Goal: Information Seeking & Learning: Learn about a topic

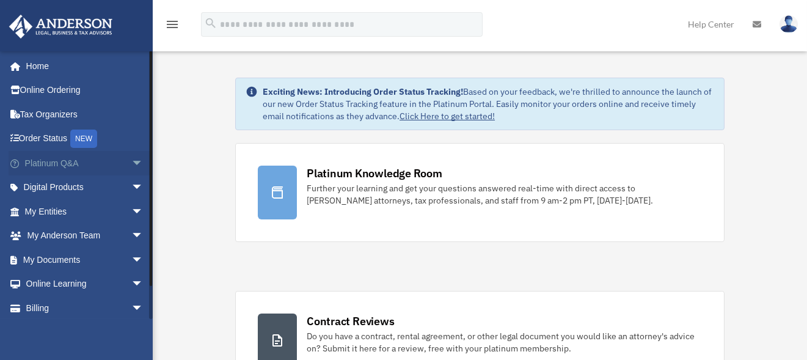
click at [62, 161] on link "Platinum Q&A arrow_drop_down" at bounding box center [85, 163] width 153 height 24
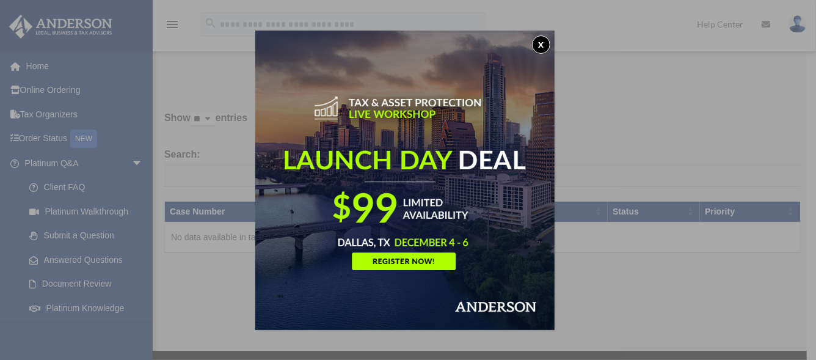
click at [541, 40] on button "x" at bounding box center [541, 44] width 18 height 18
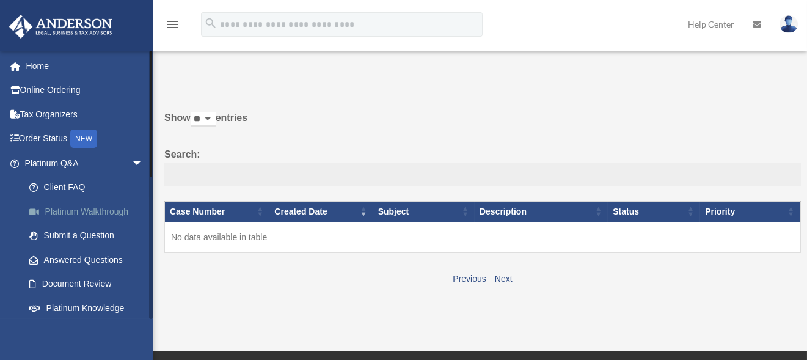
click at [72, 211] on link "Platinum Walkthrough" at bounding box center [89, 211] width 145 height 24
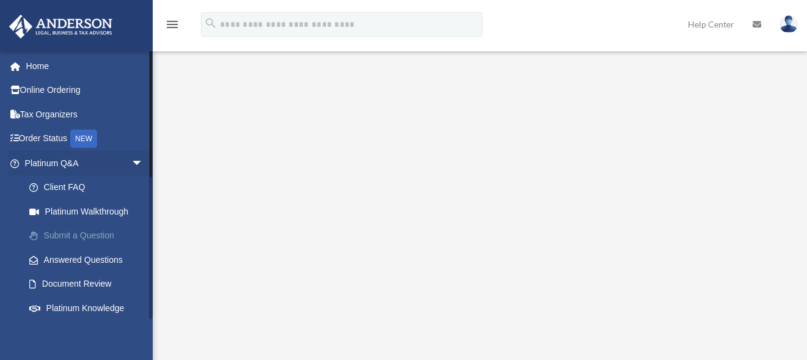
click at [67, 234] on link "Submit a Question" at bounding box center [89, 236] width 145 height 24
click at [66, 235] on link "Submit a Question" at bounding box center [89, 236] width 145 height 24
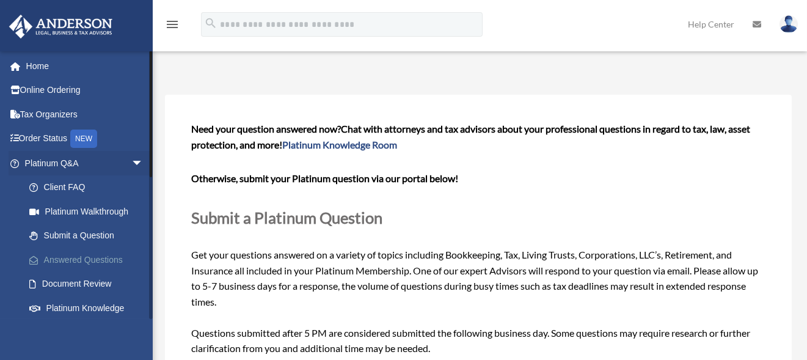
click at [74, 260] on link "Answered Questions" at bounding box center [89, 259] width 145 height 24
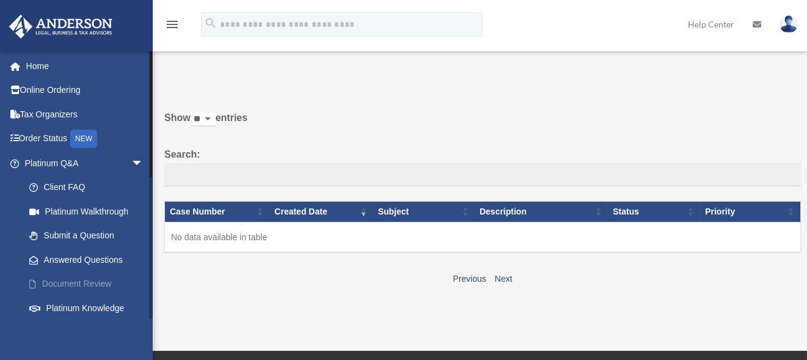
click at [71, 287] on link "Document Review" at bounding box center [89, 284] width 145 height 24
click at [68, 284] on link "Document Review" at bounding box center [89, 284] width 145 height 24
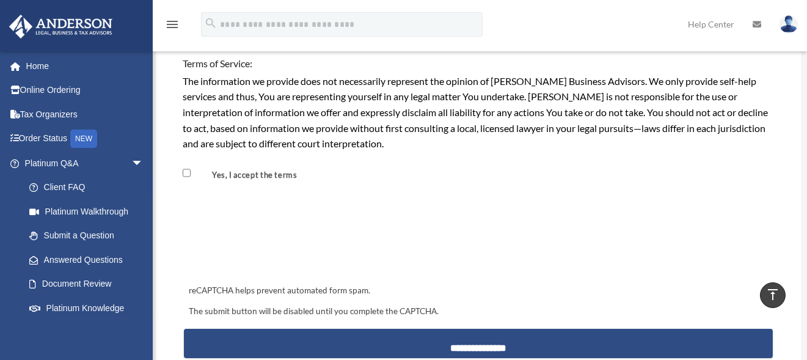
scroll to position [1038, 0]
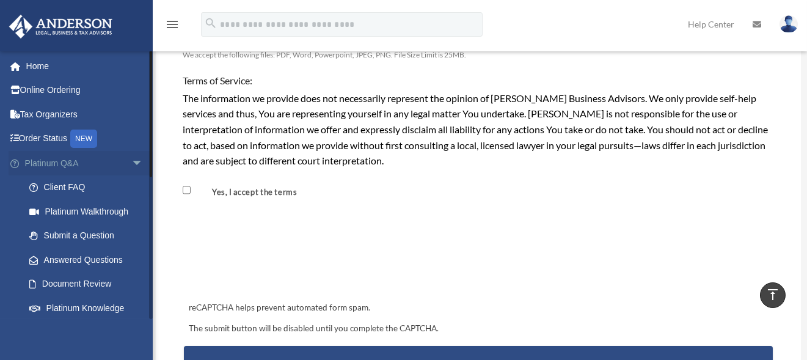
click at [131, 161] on span "arrow_drop_down" at bounding box center [143, 163] width 24 height 25
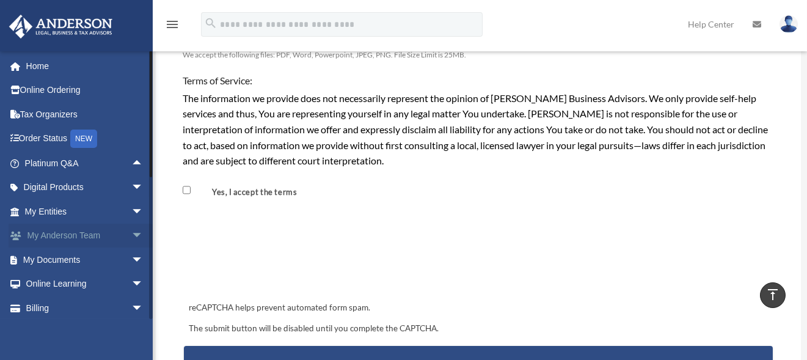
click at [131, 235] on span "arrow_drop_down" at bounding box center [143, 236] width 24 height 25
click at [131, 236] on span "arrow_drop_up" at bounding box center [143, 236] width 24 height 25
click at [131, 161] on span "arrow_drop_up" at bounding box center [143, 163] width 24 height 25
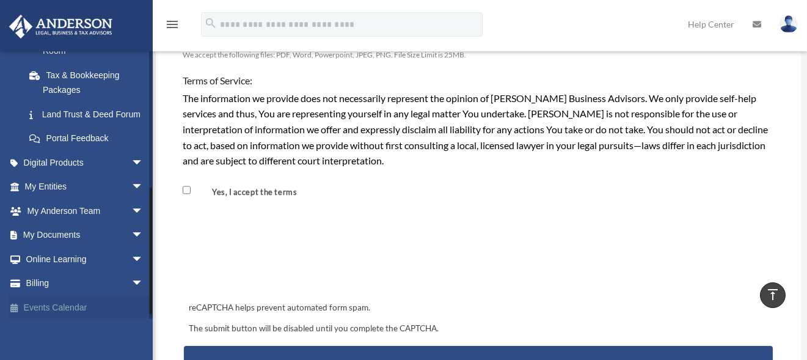
scroll to position [290, 0]
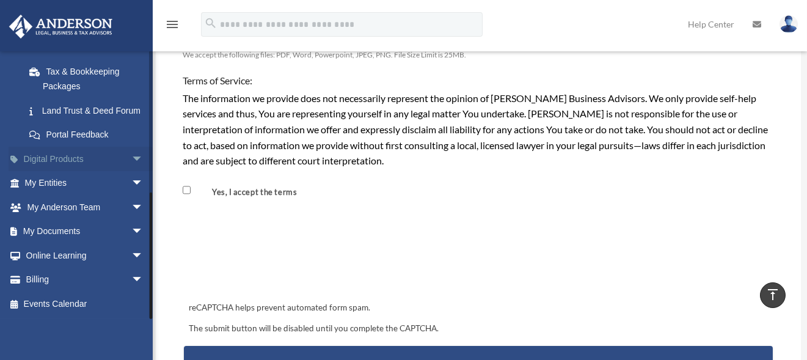
click at [82, 157] on link "Digital Products arrow_drop_down" at bounding box center [85, 159] width 153 height 24
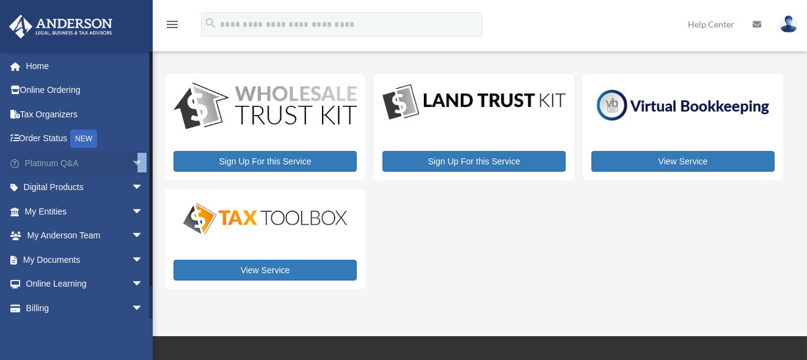
click at [68, 162] on link "Platinum Q&A arrow_drop_down" at bounding box center [85, 163] width 153 height 24
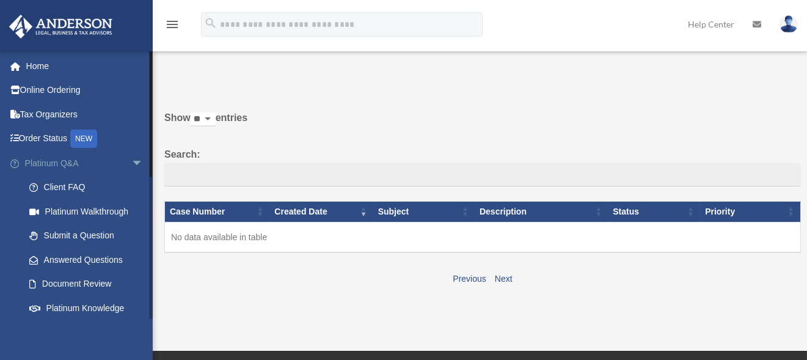
click at [131, 162] on span "arrow_drop_down" at bounding box center [143, 163] width 24 height 25
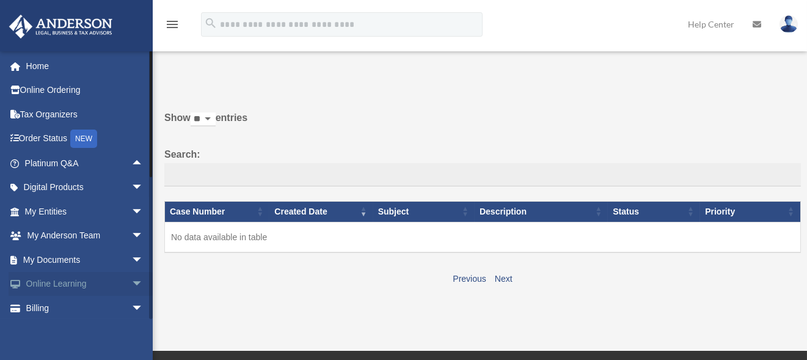
click at [83, 283] on link "Online Learning arrow_drop_down" at bounding box center [85, 284] width 153 height 24
click at [83, 285] on link "Online Learning arrow_drop_down" at bounding box center [85, 284] width 153 height 24
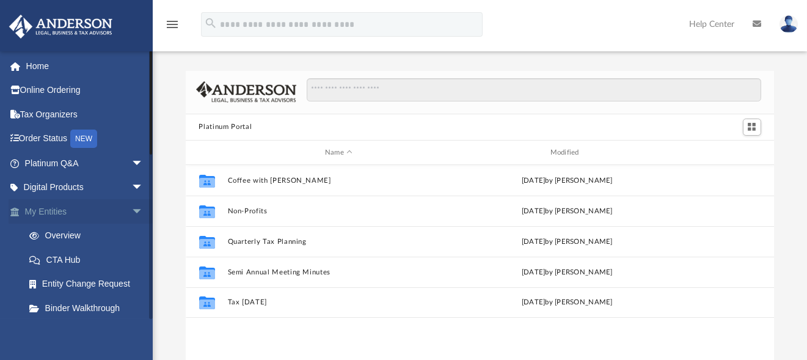
scroll to position [268, 579]
click at [131, 210] on span "arrow_drop_down" at bounding box center [143, 211] width 24 height 25
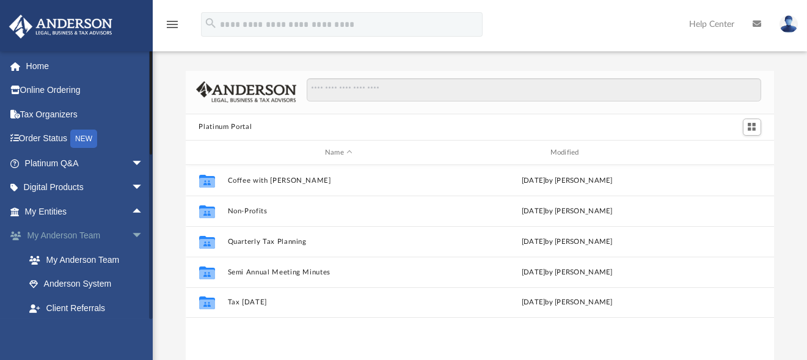
click at [131, 236] on span "arrow_drop_down" at bounding box center [143, 236] width 24 height 25
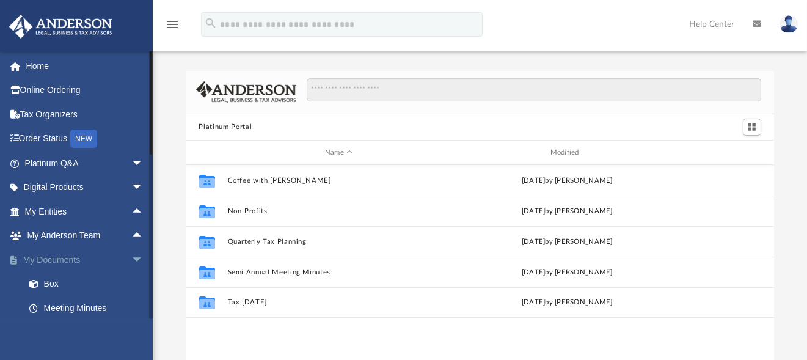
click at [131, 257] on span "arrow_drop_down" at bounding box center [143, 259] width 24 height 25
click at [131, 280] on span "arrow_drop_down" at bounding box center [143, 284] width 24 height 25
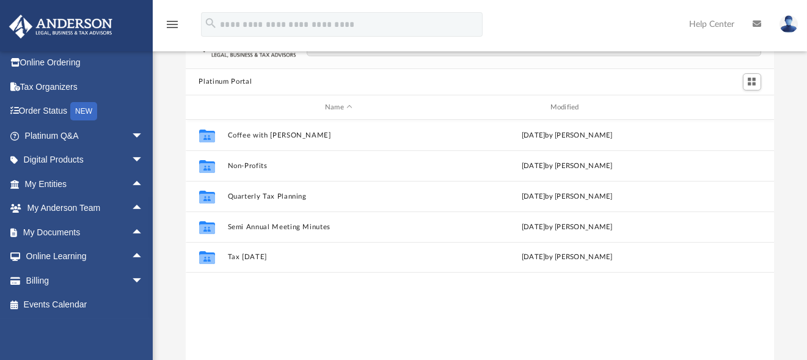
scroll to position [61, 0]
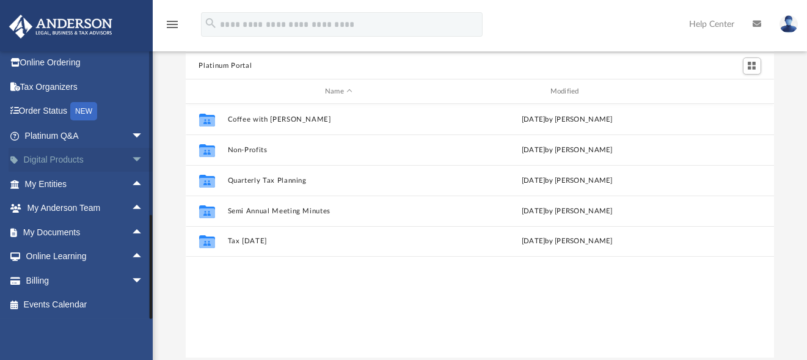
click at [70, 156] on link "Digital Products arrow_drop_down" at bounding box center [85, 160] width 153 height 24
click at [60, 158] on link "Digital Products arrow_drop_down" at bounding box center [85, 160] width 153 height 24
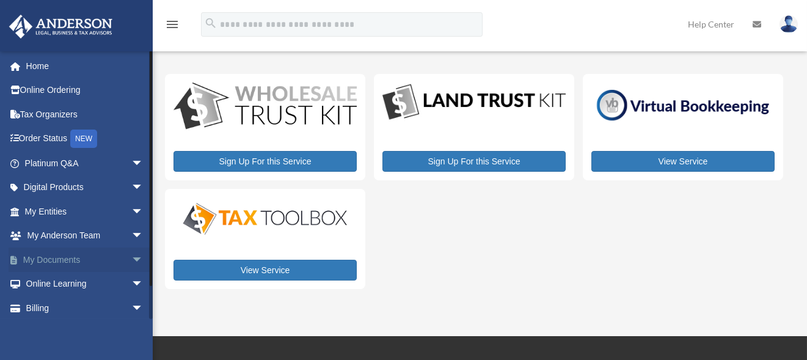
click at [131, 259] on span "arrow_drop_down" at bounding box center [143, 259] width 24 height 25
click at [51, 285] on link "Box" at bounding box center [89, 284] width 145 height 24
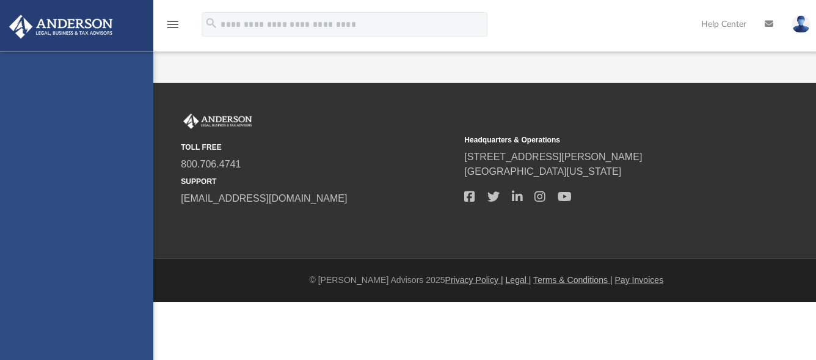
click at [51, 285] on div "retirebliss25@gmail.com Sign Out retirebliss25@gmail.com Home Online Ordering T…" at bounding box center [76, 231] width 153 height 360
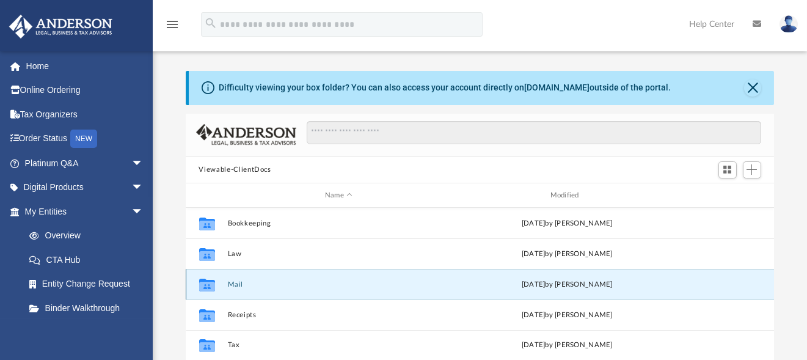
click at [231, 285] on button "Mail" at bounding box center [338, 284] width 223 height 8
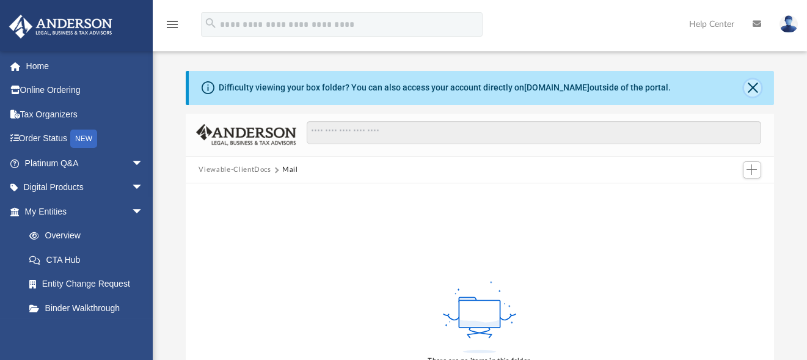
click at [749, 89] on button "Close" at bounding box center [752, 87] width 17 height 17
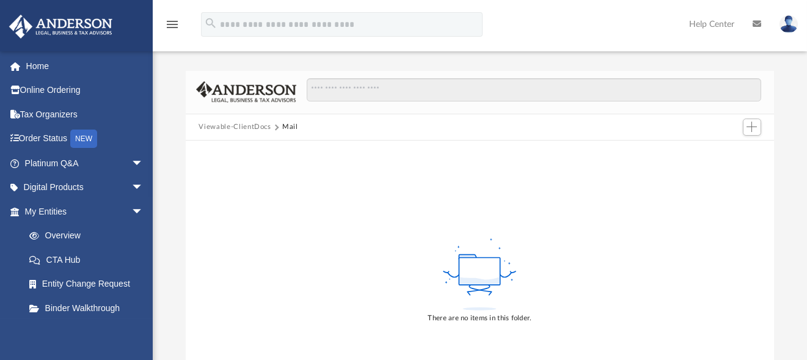
click at [248, 124] on button "Viewable-ClientDocs" at bounding box center [235, 127] width 72 height 11
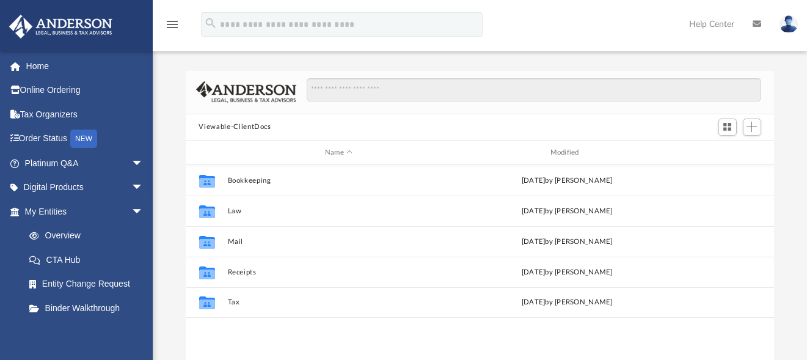
scroll to position [268, 579]
click at [131, 214] on span "arrow_drop_down" at bounding box center [143, 211] width 24 height 25
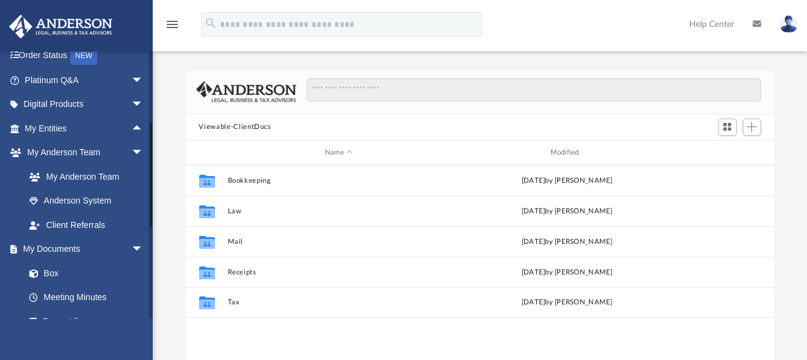
scroll to position [122, 0]
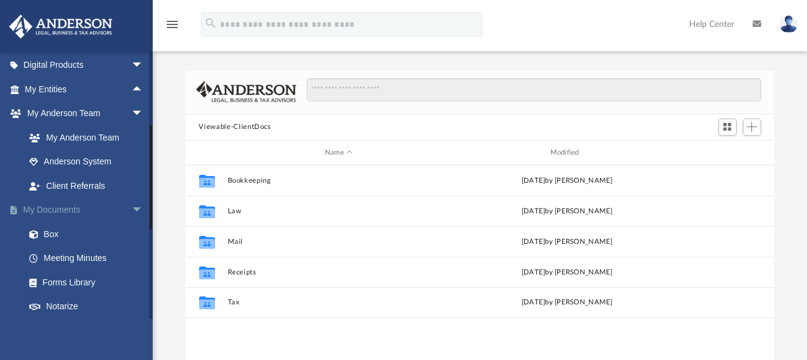
click at [131, 211] on span "arrow_drop_down" at bounding box center [143, 210] width 24 height 25
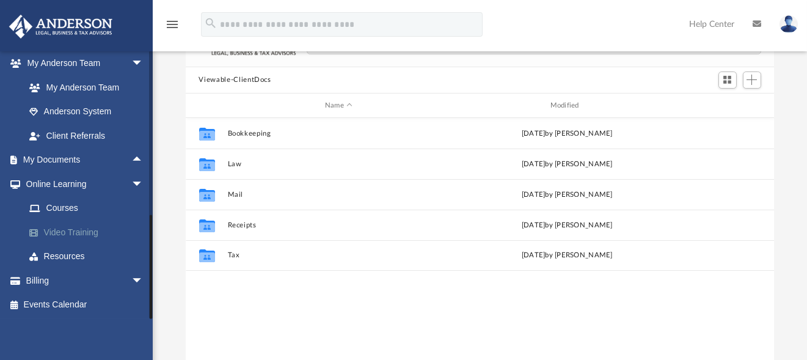
scroll to position [61, 0]
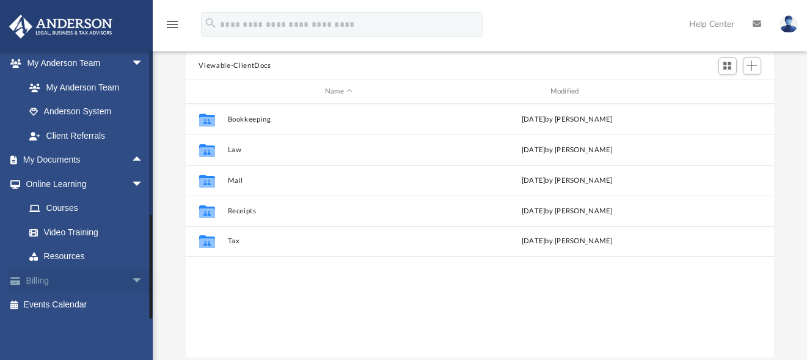
click at [51, 282] on link "Billing arrow_drop_down" at bounding box center [85, 280] width 153 height 24
click at [35, 282] on link "Billing arrow_drop_down" at bounding box center [85, 280] width 153 height 24
click at [131, 279] on span "arrow_drop_down" at bounding box center [143, 280] width 24 height 25
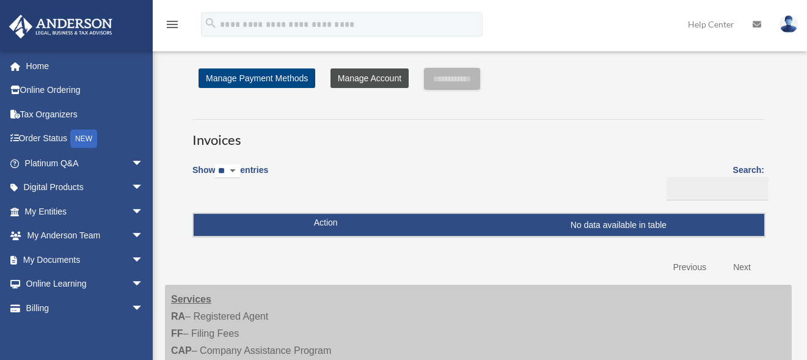
click at [381, 79] on link "Manage Account" at bounding box center [369, 78] width 78 height 20
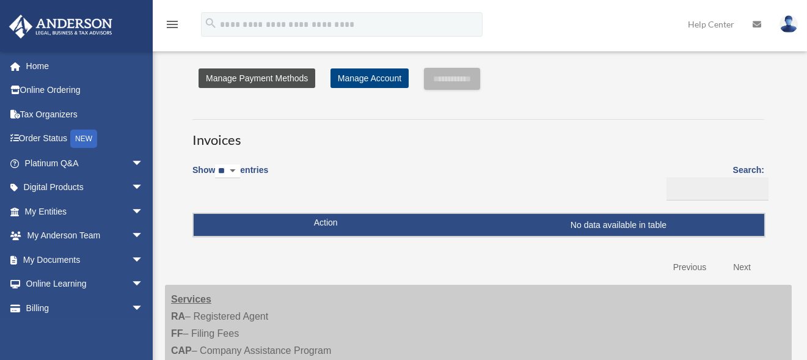
click at [278, 82] on link "Manage Payment Methods" at bounding box center [257, 78] width 117 height 20
click at [277, 76] on link "Manage Payment Methods" at bounding box center [257, 78] width 117 height 20
click at [233, 78] on link "Manage Payment Methods" at bounding box center [257, 78] width 117 height 20
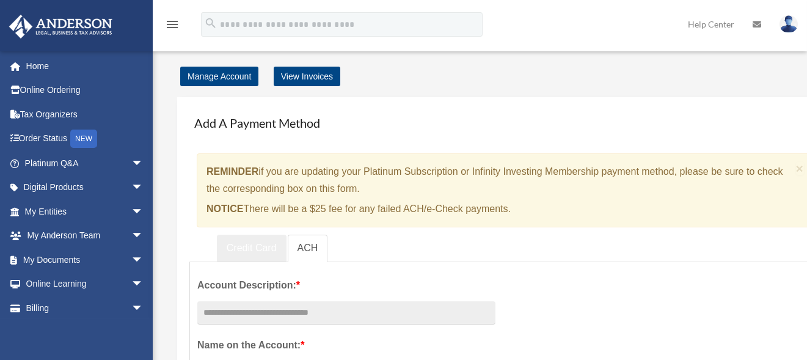
click at [249, 249] on link "Credit Card" at bounding box center [252, 248] width 70 height 27
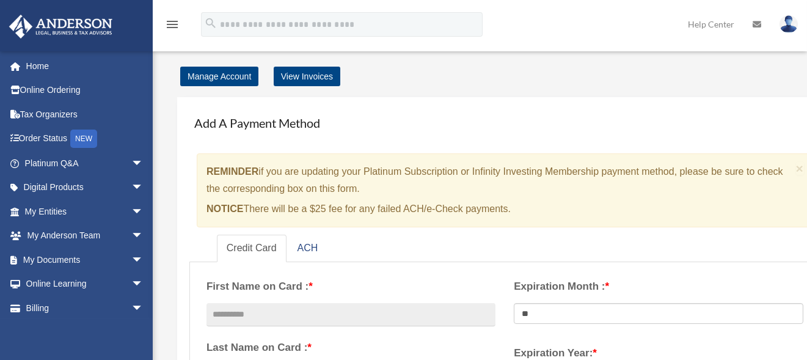
click at [786, 25] on img at bounding box center [788, 24] width 18 height 18
click at [765, 56] on link "[EMAIL_ADDRESS][DOMAIN_NAME]" at bounding box center [731, 63] width 131 height 36
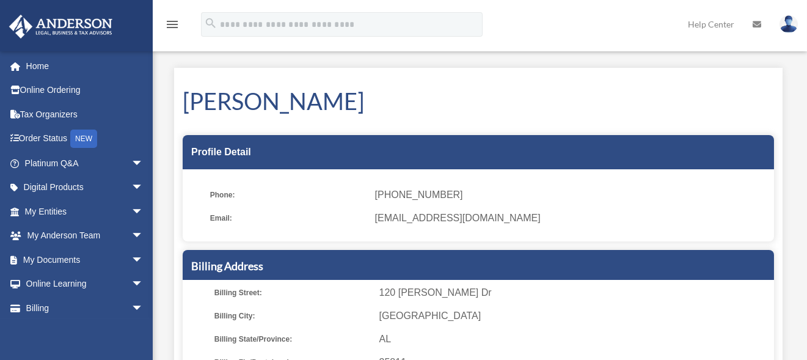
click at [167, 23] on icon "menu" at bounding box center [172, 24] width 15 height 15
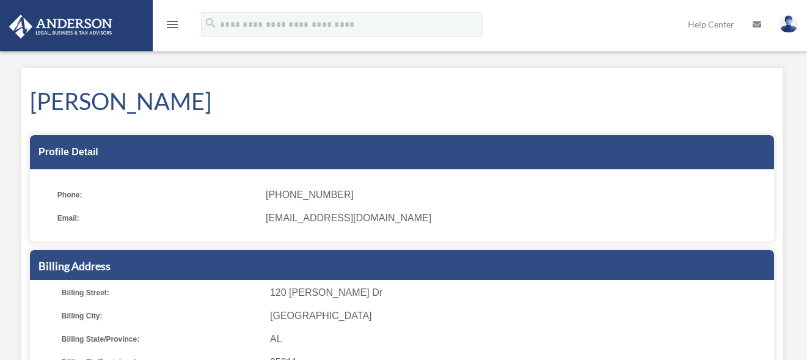
click at [167, 24] on icon "menu" at bounding box center [172, 24] width 15 height 15
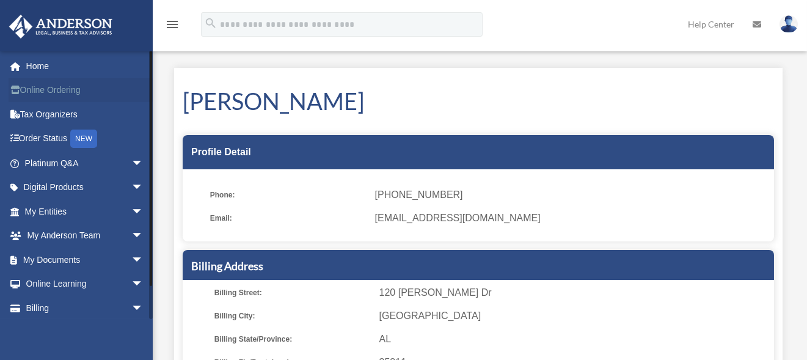
click at [35, 92] on link "Online Ordering" at bounding box center [85, 90] width 153 height 24
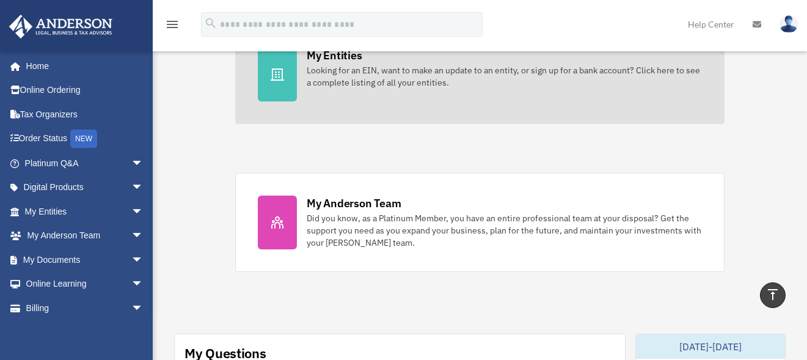
scroll to position [550, 0]
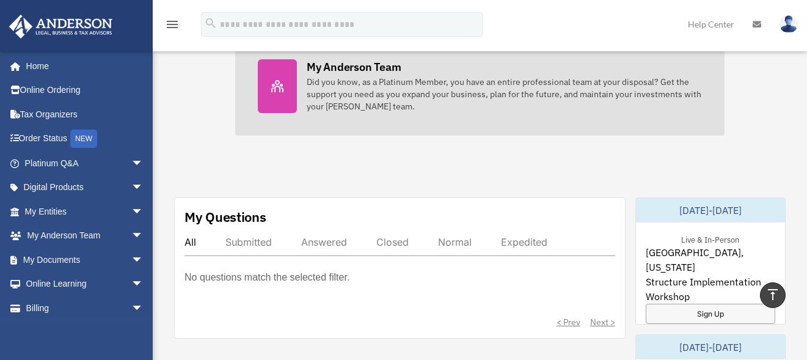
click at [363, 65] on div "My Anderson Team" at bounding box center [354, 66] width 94 height 15
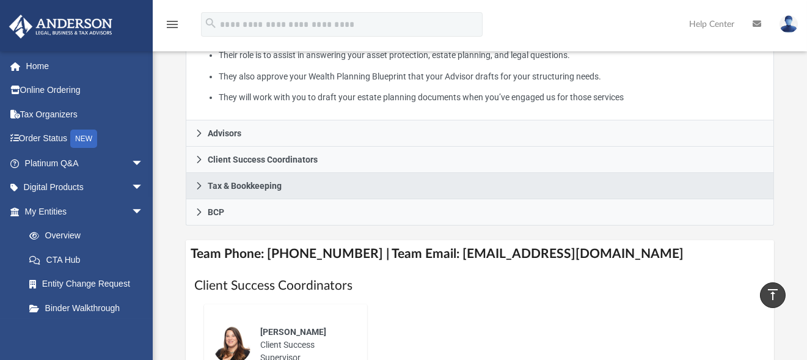
scroll to position [305, 0]
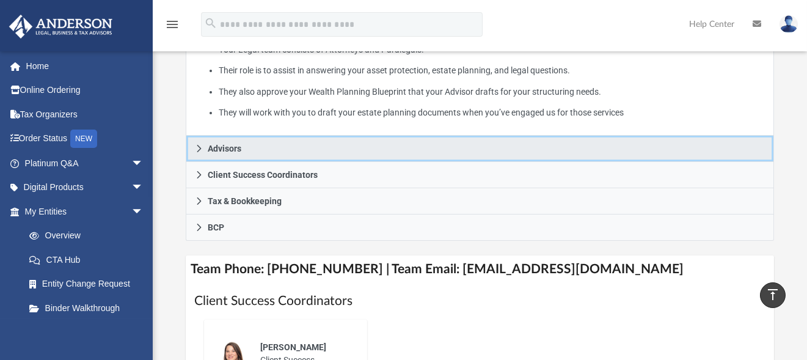
click at [231, 144] on span "Advisors" at bounding box center [225, 148] width 34 height 9
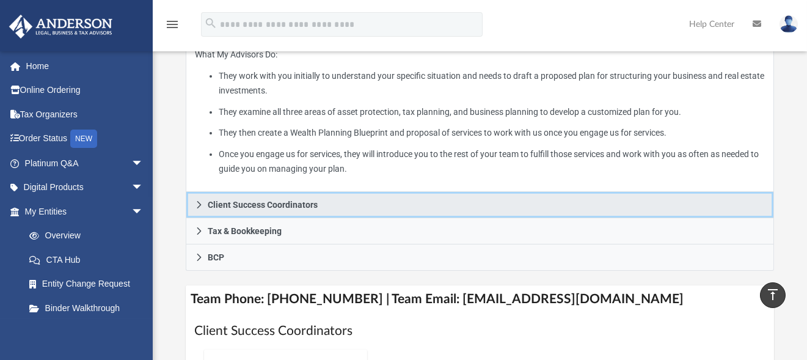
click at [328, 192] on link "Client Success Coordinators" at bounding box center [480, 205] width 589 height 26
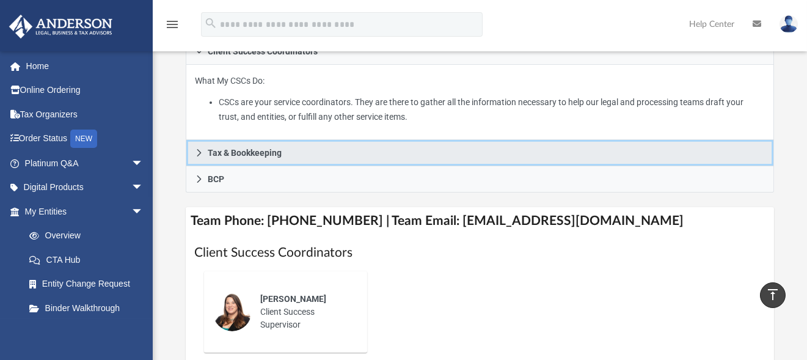
click at [287, 140] on link "Tax & Bookkeeping" at bounding box center [480, 153] width 589 height 26
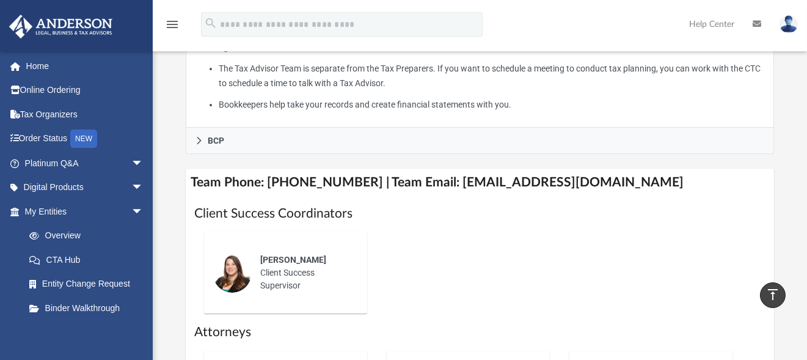
scroll to position [550, 0]
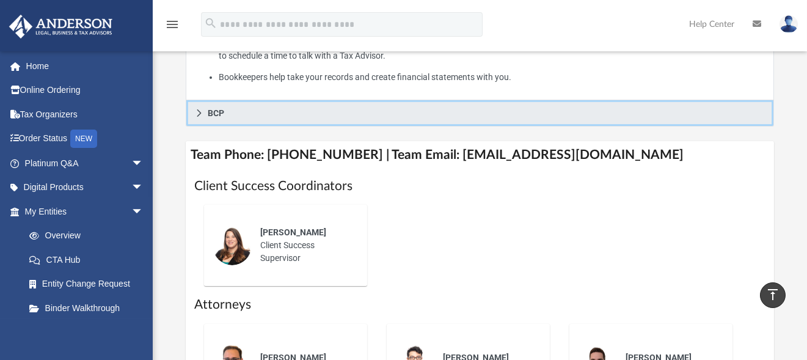
click at [219, 109] on span "BCP" at bounding box center [216, 113] width 16 height 9
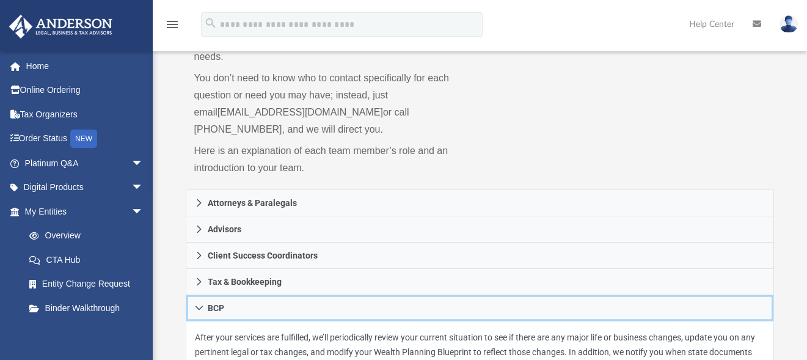
scroll to position [0, 0]
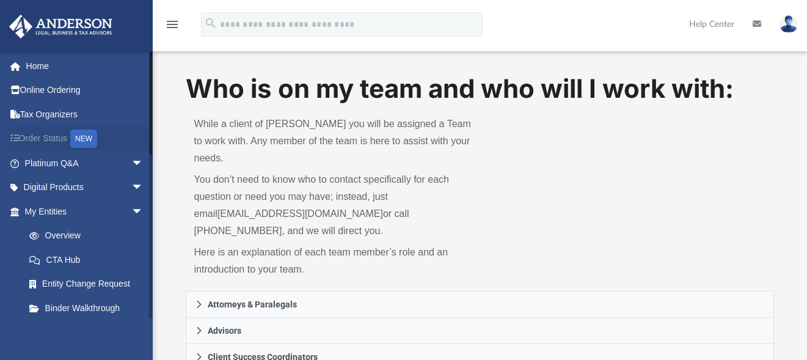
click at [45, 138] on link "Order Status NEW" at bounding box center [85, 138] width 153 height 25
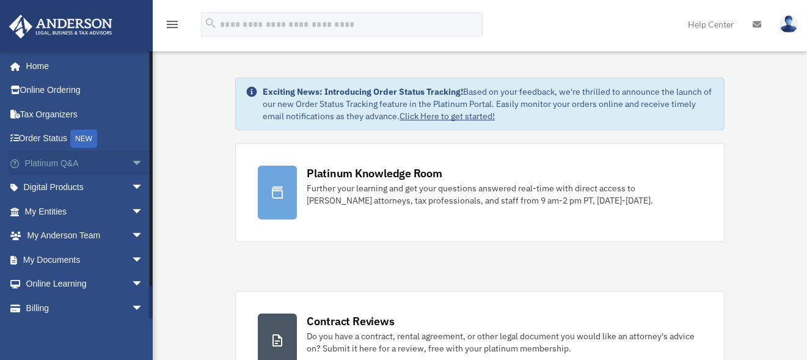
click at [50, 163] on link "Platinum Q&A arrow_drop_down" at bounding box center [85, 163] width 153 height 24
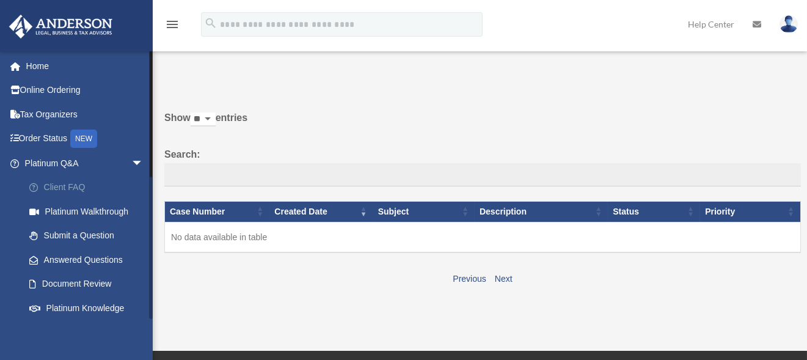
click at [65, 187] on link "Client FAQ" at bounding box center [89, 187] width 145 height 24
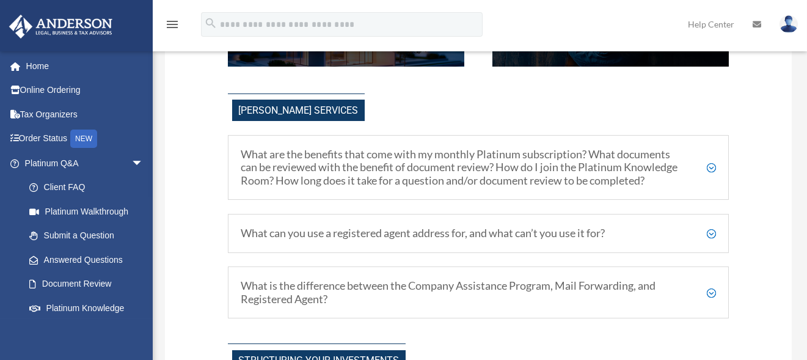
scroll to position [305, 0]
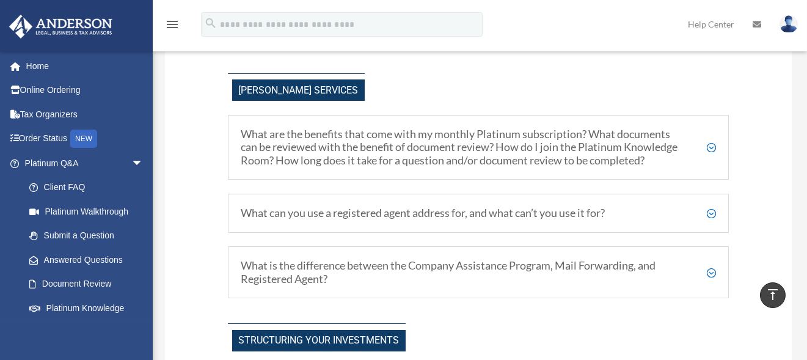
click at [710, 148] on h5 "What are the benefits that come with my monthly Platinum subscription? What doc…" at bounding box center [479, 148] width 476 height 40
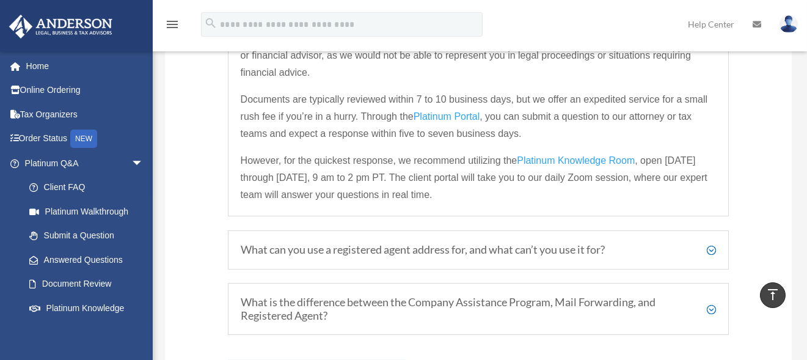
scroll to position [550, 0]
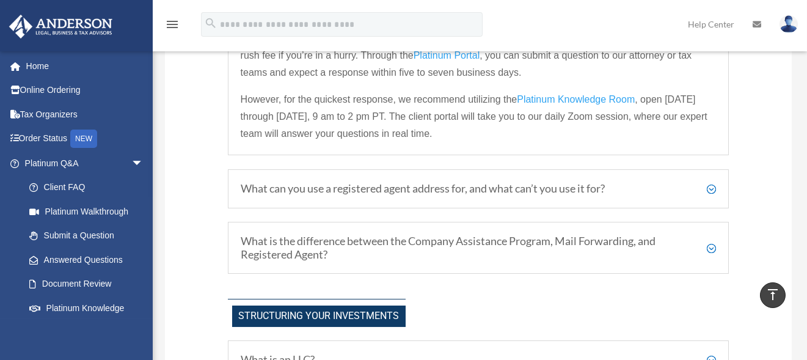
click at [548, 196] on div "What can you use a registered agent address for, and what can’t you use it for?…" at bounding box center [478, 188] width 501 height 39
click at [714, 186] on h5 "What can you use a registered agent address for, and what can’t you use it for?" at bounding box center [479, 188] width 476 height 13
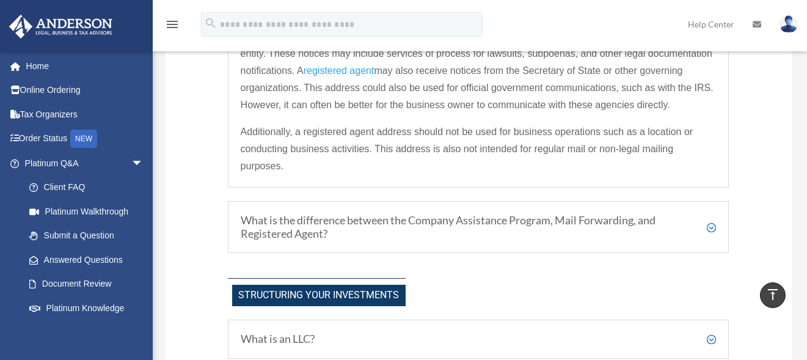
scroll to position [529, 0]
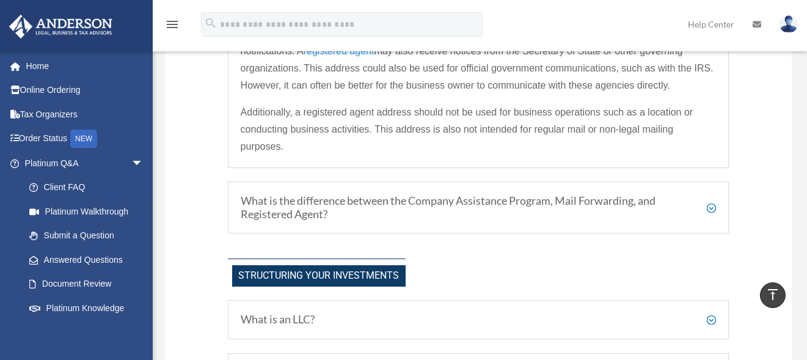
click at [712, 205] on h5 "What is the difference between the Company Assistance Program, Mail Forwarding,…" at bounding box center [479, 207] width 476 height 26
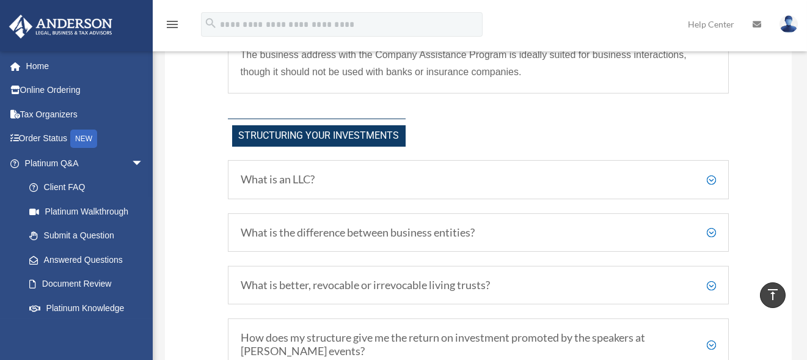
scroll to position [773, 0]
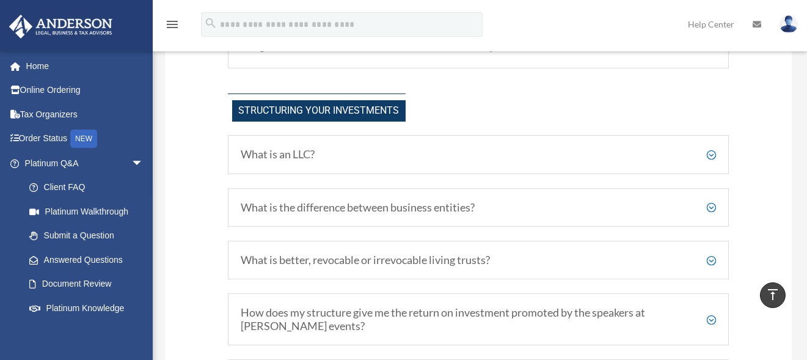
click at [591, 156] on h5 "What is an LLC?" at bounding box center [479, 154] width 476 height 13
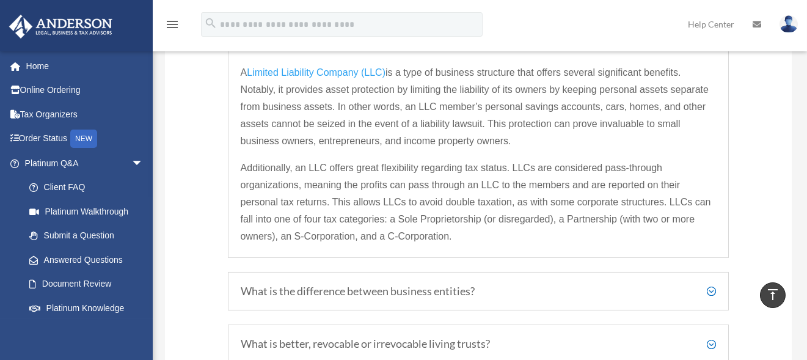
scroll to position [895, 0]
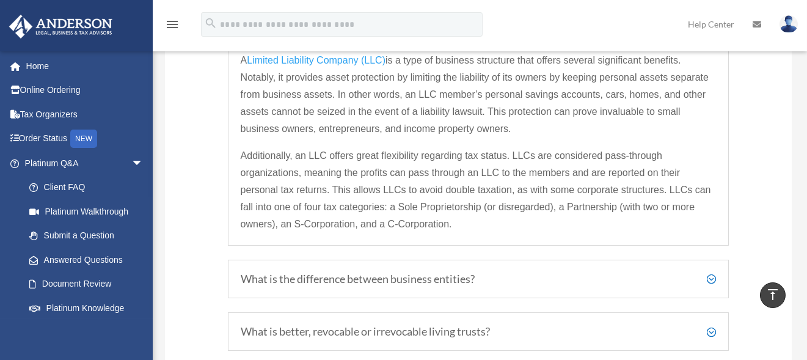
click at [710, 275] on h5 "What is the difference between business entities?" at bounding box center [479, 278] width 476 height 13
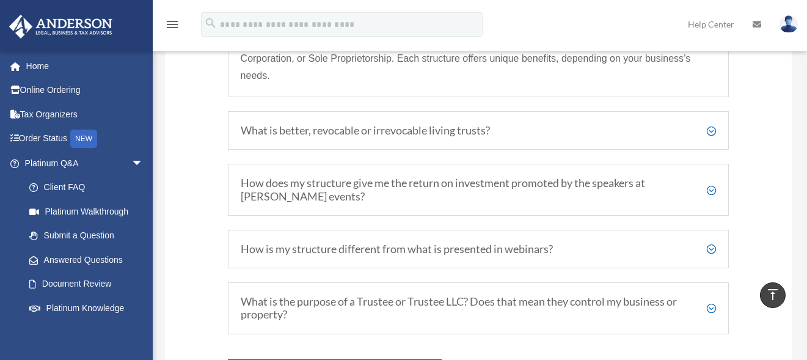
scroll to position [1078, 0]
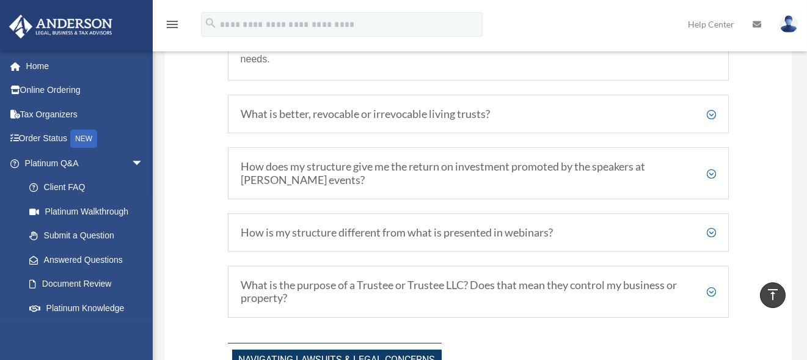
click at [709, 114] on h5 "What is better, revocable or irrevocable living trusts?" at bounding box center [479, 114] width 476 height 13
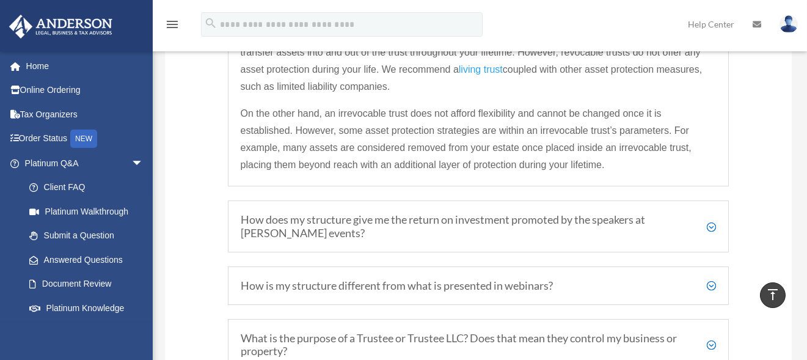
scroll to position [1103, 0]
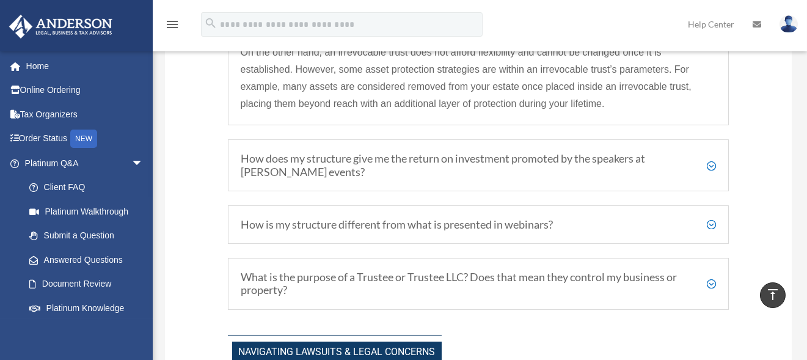
click at [712, 162] on h5 "How does my structure give me the return on investment promoted by the speakers…" at bounding box center [479, 165] width 476 height 26
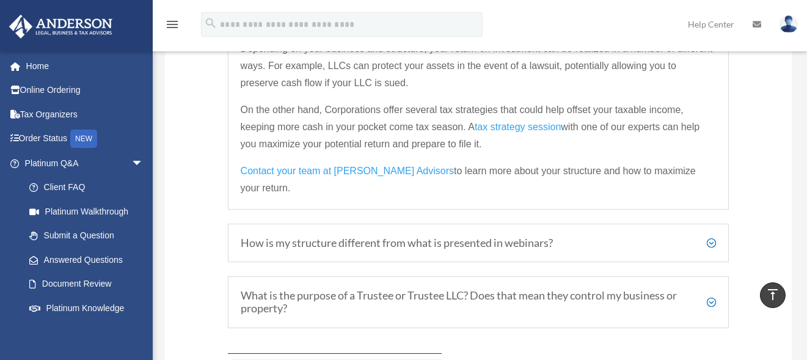
scroll to position [1216, 0]
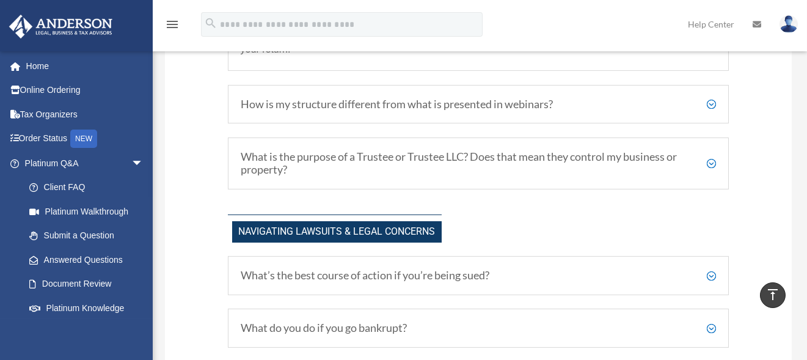
click at [714, 98] on h5 "How is my structure different from what is presented in webinars?" at bounding box center [479, 104] width 476 height 13
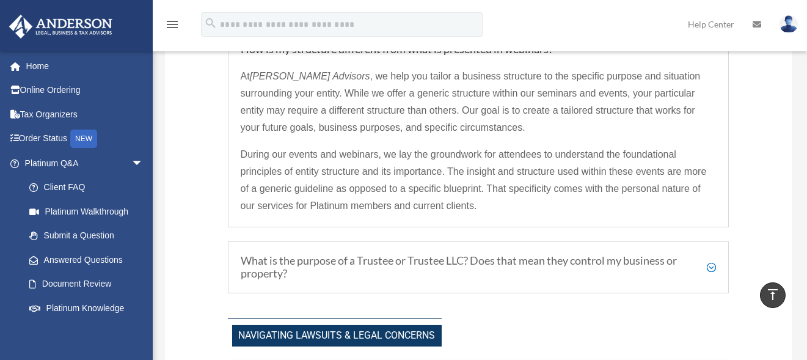
scroll to position [1098, 0]
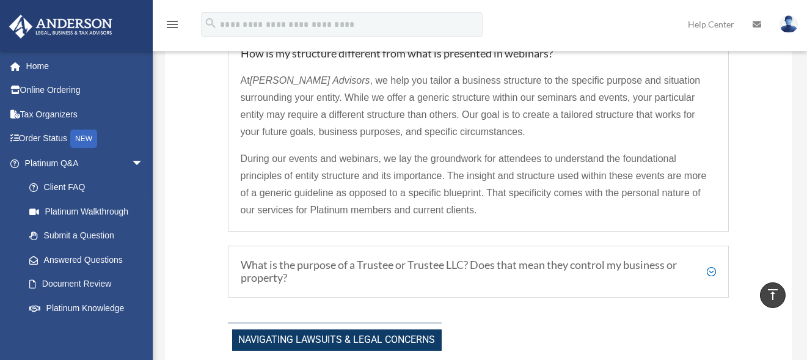
click at [712, 266] on h5 "What is the purpose of a Trustee or Trustee LLC? Does that mean they control my…" at bounding box center [479, 271] width 476 height 26
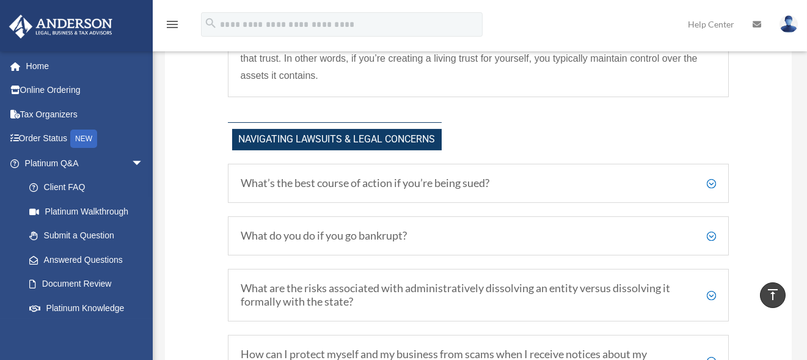
scroll to position [1343, 0]
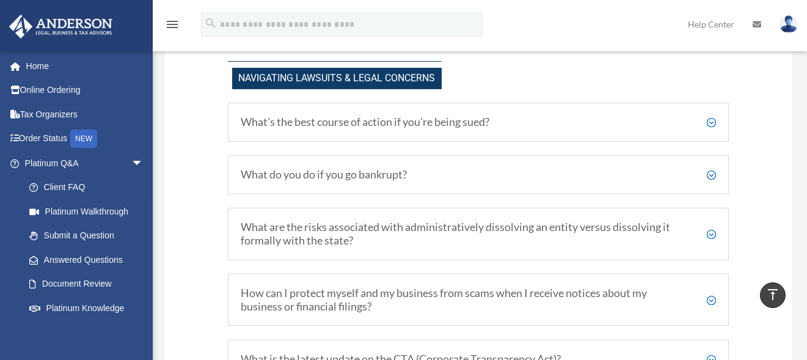
click at [713, 169] on h5 "What do you do if you go bankrupt?" at bounding box center [479, 174] width 476 height 13
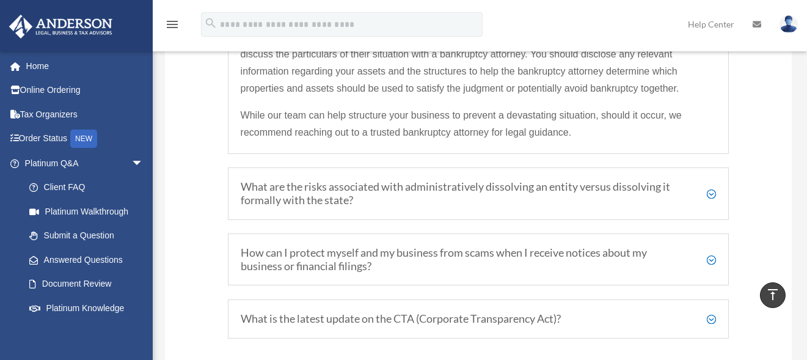
scroll to position [1526, 0]
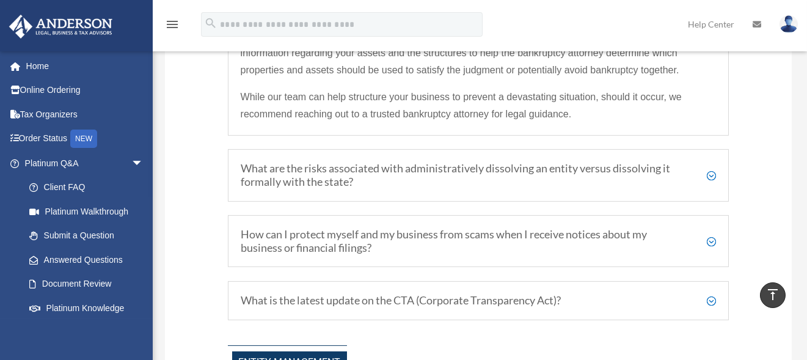
click at [710, 174] on h5 "What are the risks associated with administratively dissolving an entity versus…" at bounding box center [479, 175] width 476 height 26
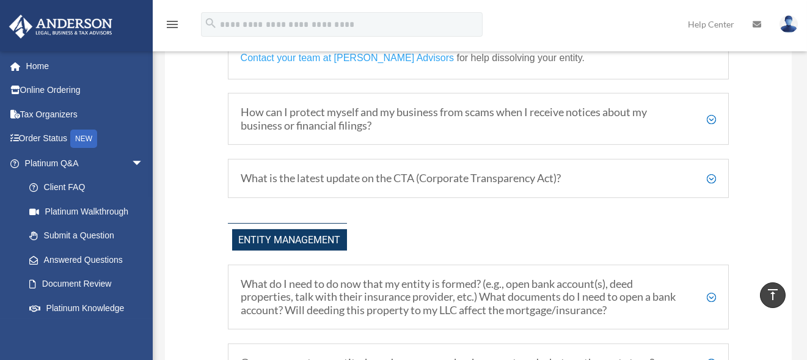
scroll to position [1710, 0]
click at [712, 114] on h5 "How can I protect myself and my business from scams when I receive notices abou…" at bounding box center [479, 118] width 476 height 26
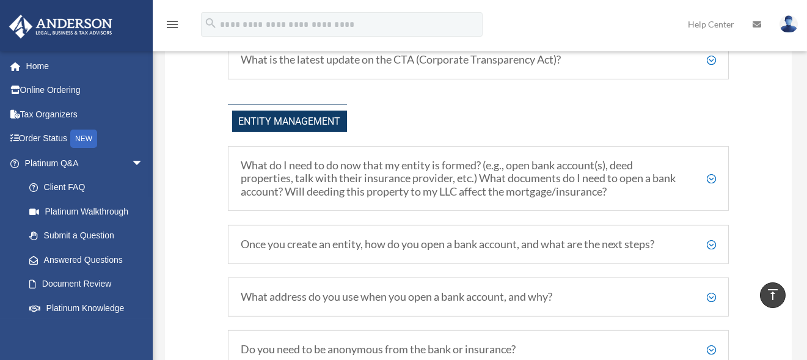
scroll to position [1947, 0]
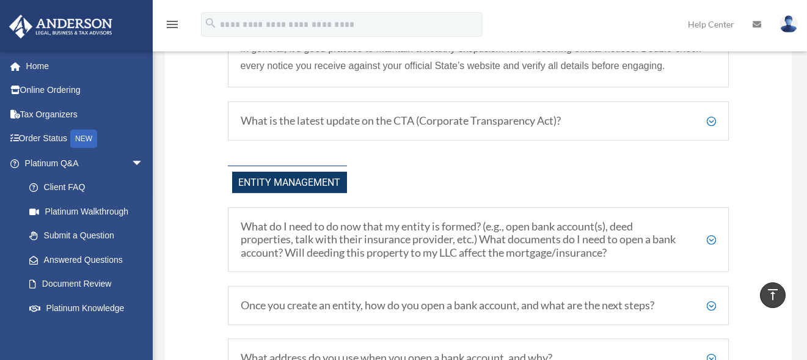
click at [710, 116] on h5 "What is the latest update on the CTA (Corporate Transparency Act)?" at bounding box center [479, 120] width 476 height 13
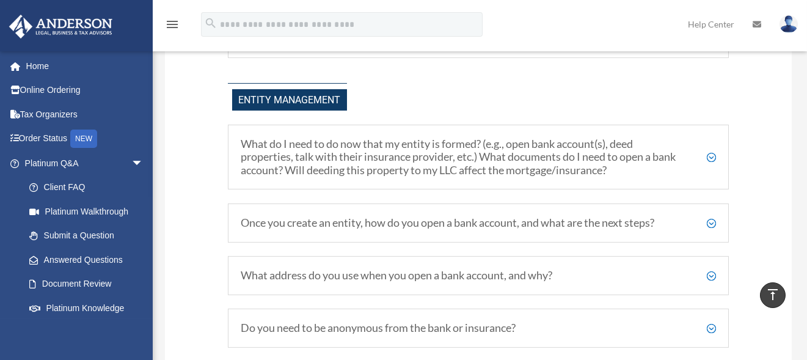
scroll to position [1707, 0]
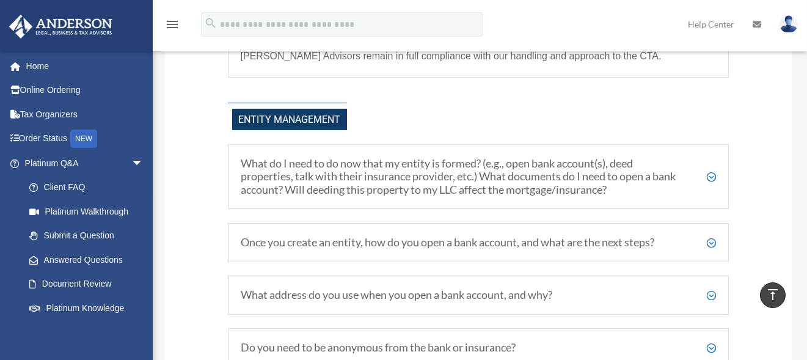
click at [712, 170] on h5 "What do I need to do now that my entity is formed? (e.g., open bank account(s),…" at bounding box center [479, 177] width 476 height 40
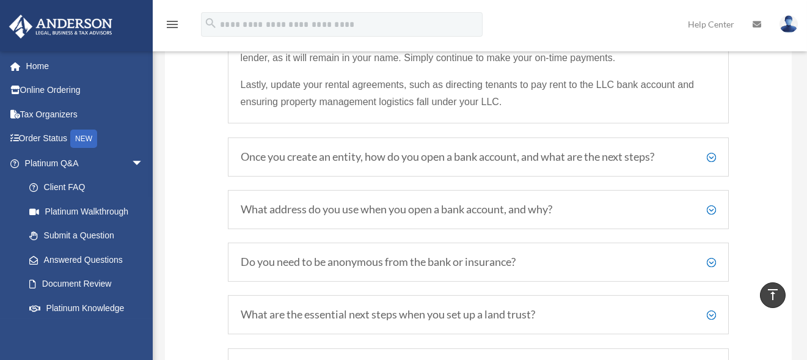
scroll to position [1952, 0]
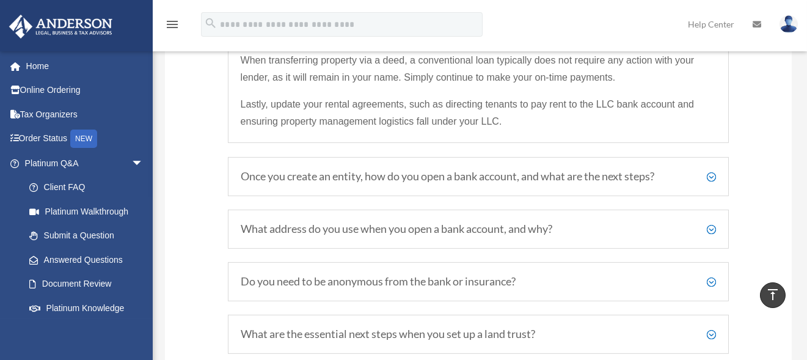
click at [711, 172] on h5 "Once you create an entity, how do you open a bank account, and what are the nex…" at bounding box center [479, 176] width 476 height 13
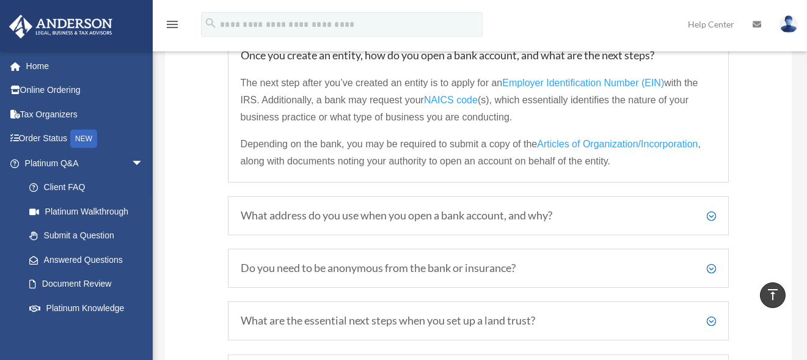
scroll to position [1893, 0]
click at [713, 210] on h5 "What address do you use when you open a bank account, and why?" at bounding box center [479, 216] width 476 height 13
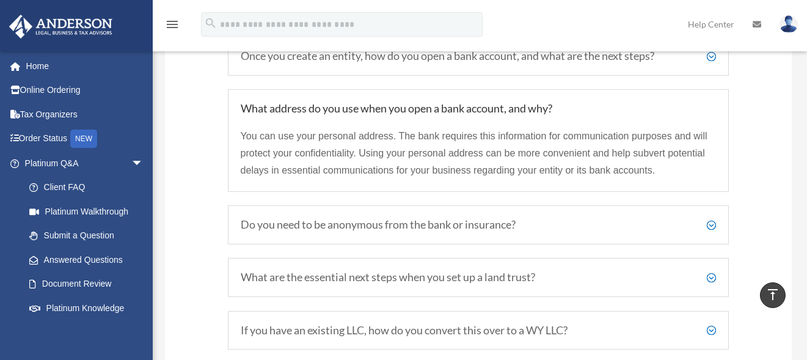
click at [713, 218] on h5 "Do you need to be anonymous from the bank or insurance?" at bounding box center [479, 224] width 476 height 13
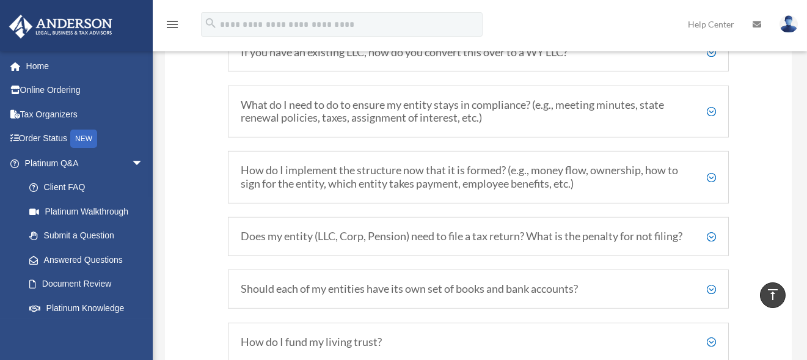
scroll to position [2260, 0]
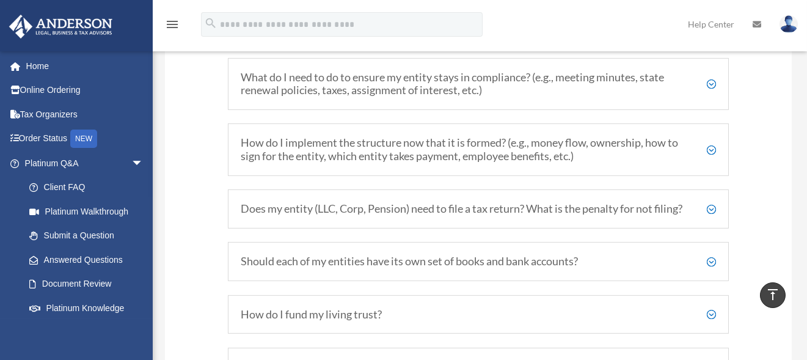
click at [715, 72] on h5 "What do I need to do to ensure my entity stays in compliance? (e.g., meeting mi…" at bounding box center [479, 84] width 476 height 26
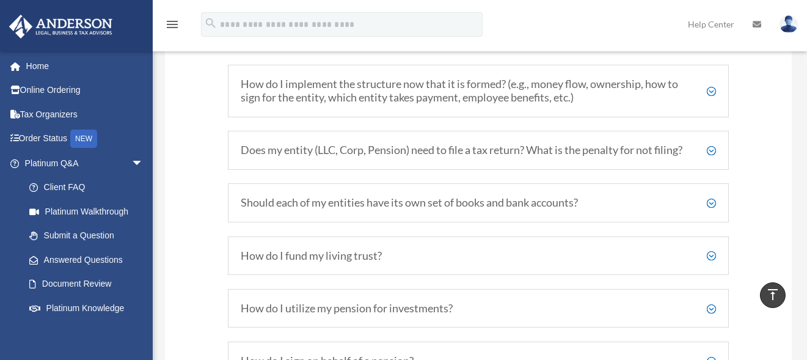
scroll to position [2338, 0]
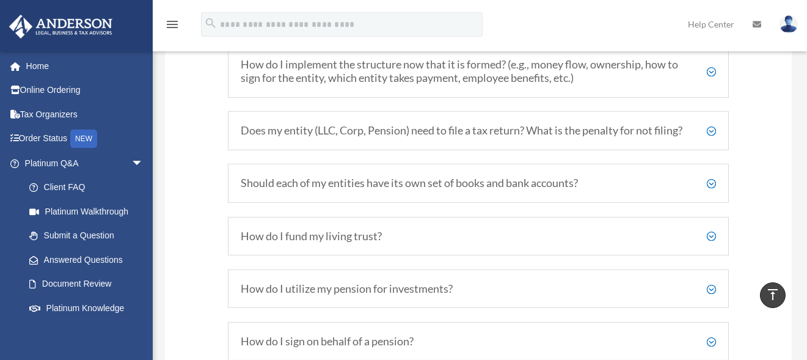
click at [711, 63] on h5 "How do I implement the structure now that it is formed? (e.g., money flow, owne…" at bounding box center [479, 71] width 476 height 26
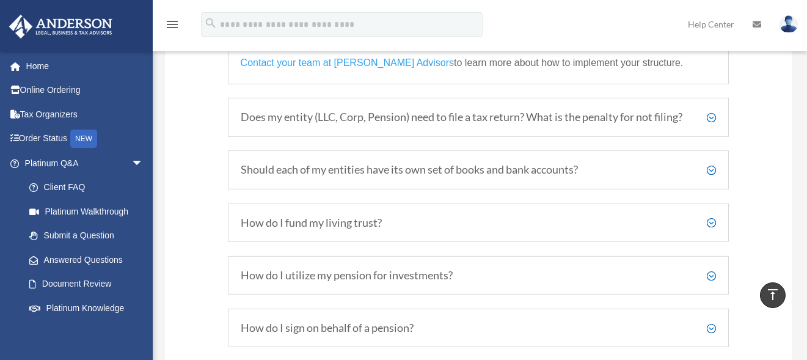
scroll to position [2413, 0]
click at [712, 115] on h5 "Does my entity (LLC, Corp, Pension) need to file a tax return? What is the pena…" at bounding box center [479, 116] width 476 height 13
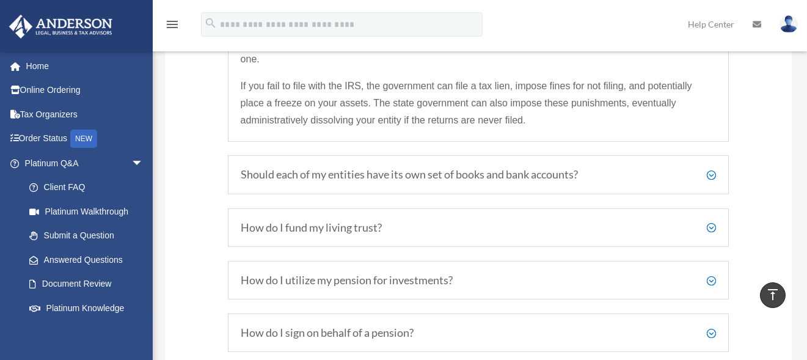
scroll to position [2408, 0]
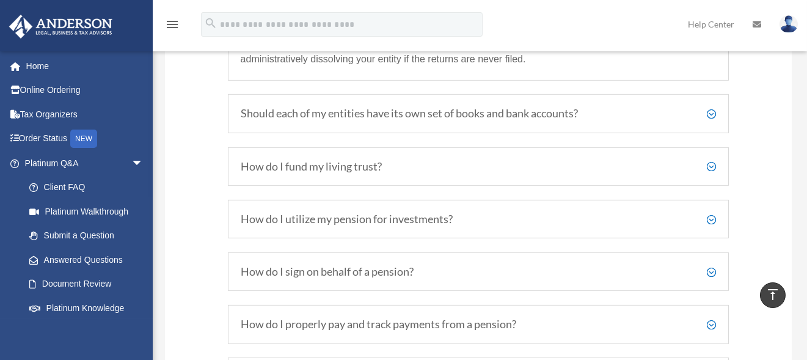
click at [709, 117] on h5 "Should each of my entities have its own set of books and bank accounts?" at bounding box center [479, 113] width 476 height 13
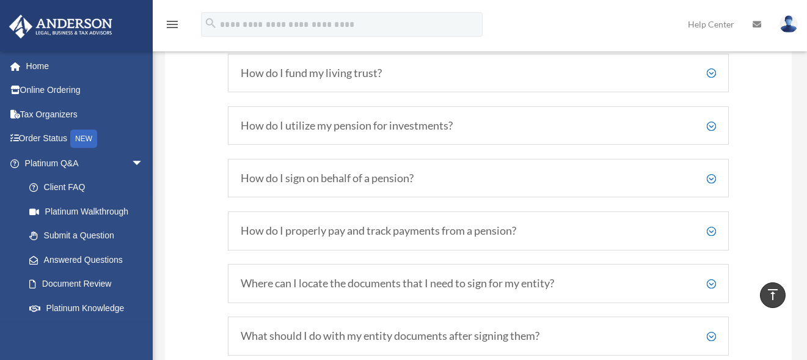
scroll to position [2412, 0]
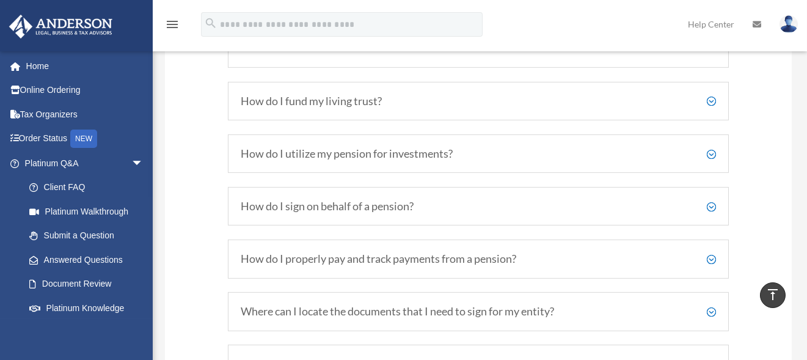
click at [709, 104] on h5 "How do I fund my living trust?" at bounding box center [479, 101] width 476 height 13
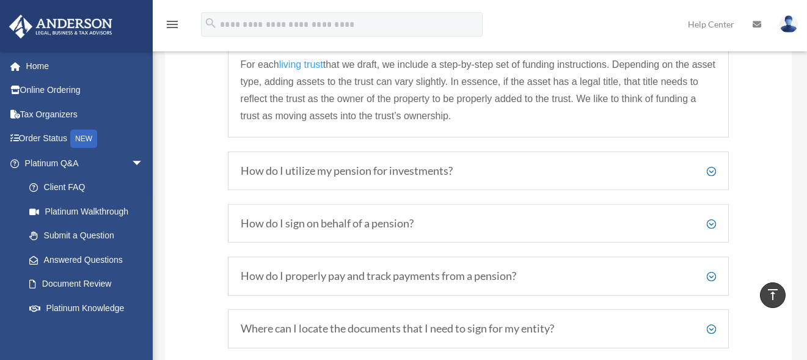
scroll to position [2474, 0]
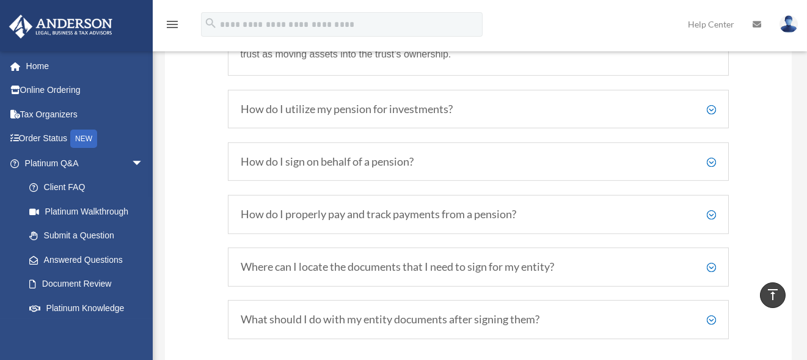
click at [712, 113] on h5 "How do I utilize my pension for investments?" at bounding box center [479, 109] width 476 height 13
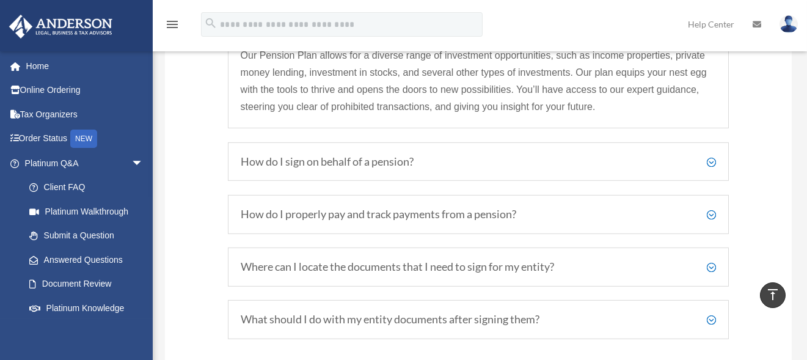
click at [712, 164] on h5 "How do I sign on behalf of a pension?" at bounding box center [479, 161] width 476 height 13
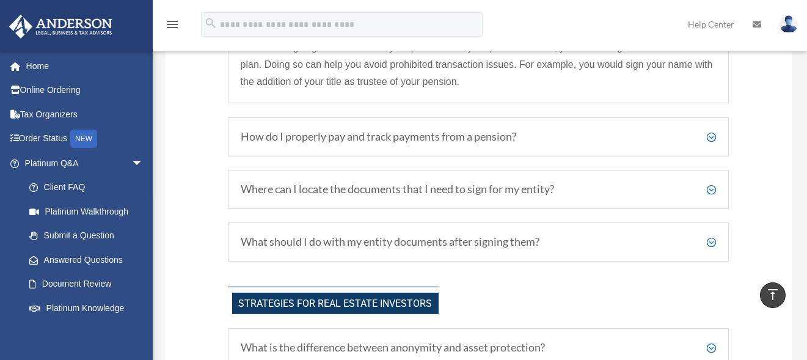
scroll to position [2595, 0]
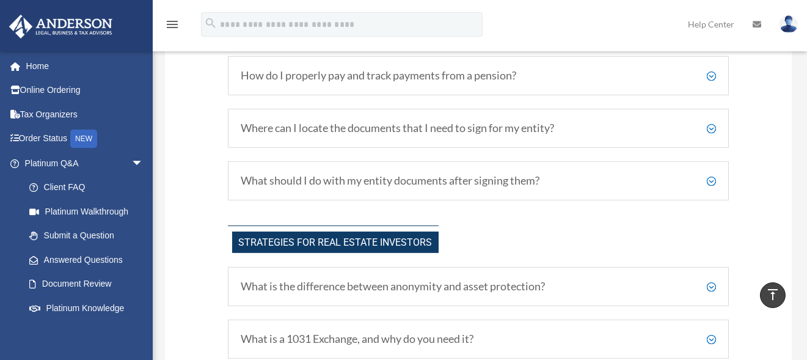
click at [713, 78] on h5 "How do I properly pay and track payments from a pension?" at bounding box center [479, 75] width 476 height 13
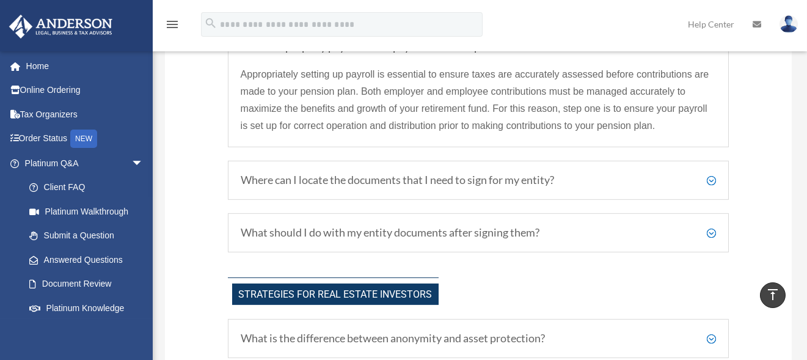
scroll to position [2560, 0]
click at [712, 183] on h5 "Where can I locate the documents that I need to sign for my entity?" at bounding box center [479, 179] width 476 height 13
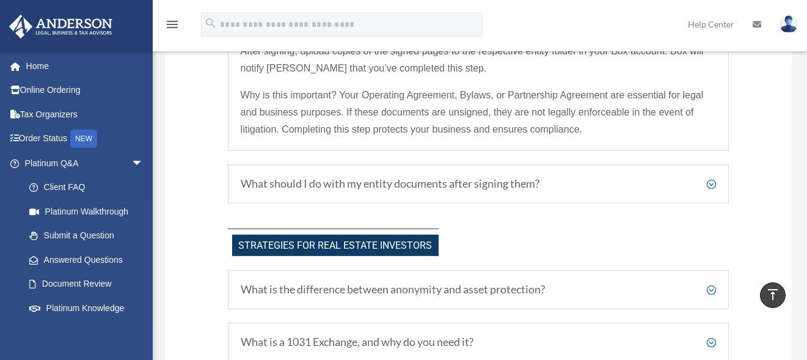
scroll to position [2743, 0]
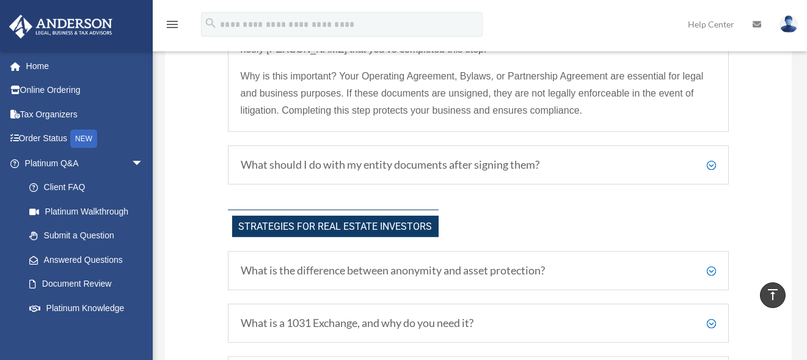
click at [712, 167] on h5 "What should I do with my entity documents after signing them?" at bounding box center [479, 164] width 476 height 13
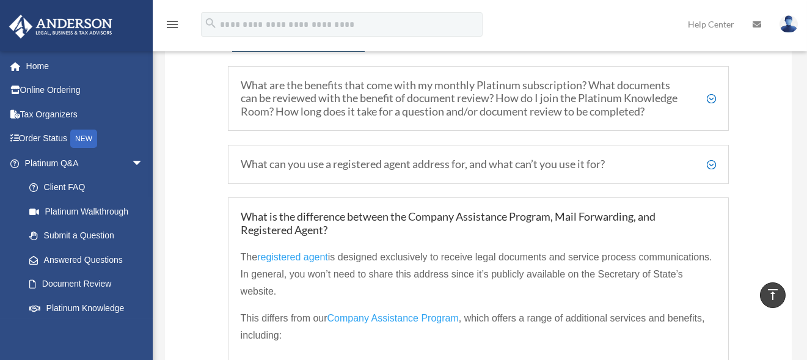
scroll to position [0, 0]
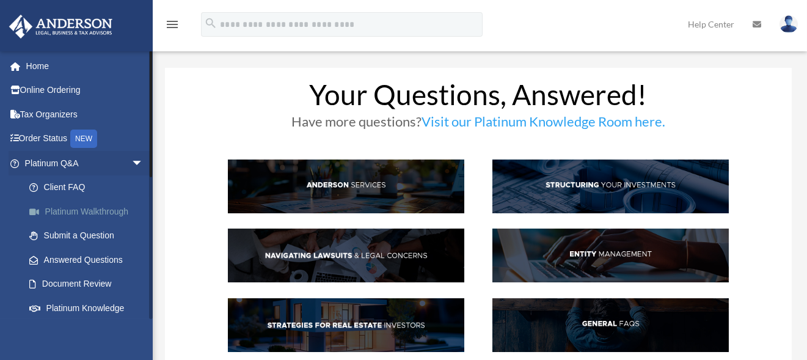
click at [68, 211] on link "Platinum Walkthrough" at bounding box center [89, 211] width 145 height 24
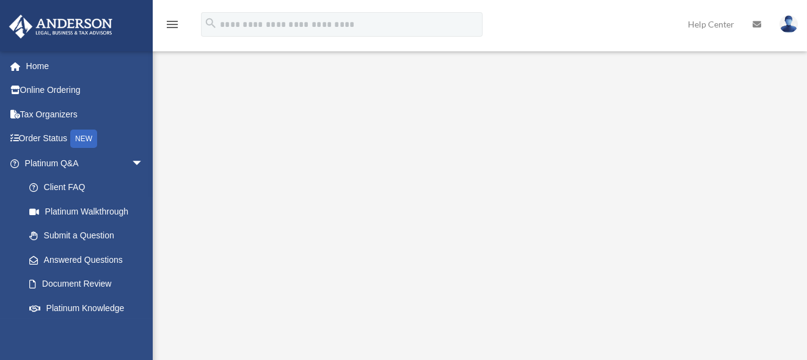
scroll to position [61, 0]
